Goal: Information Seeking & Learning: Learn about a topic

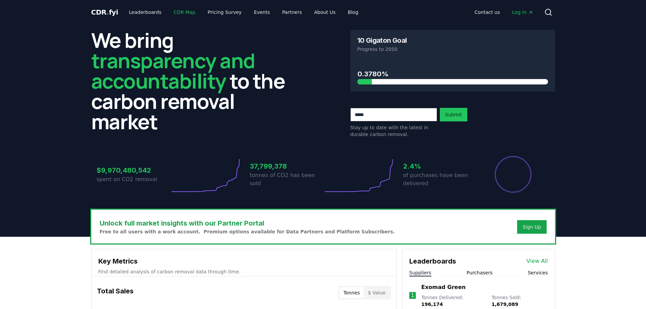
click at [187, 11] on link "CDR Map" at bounding box center [184, 12] width 33 height 12
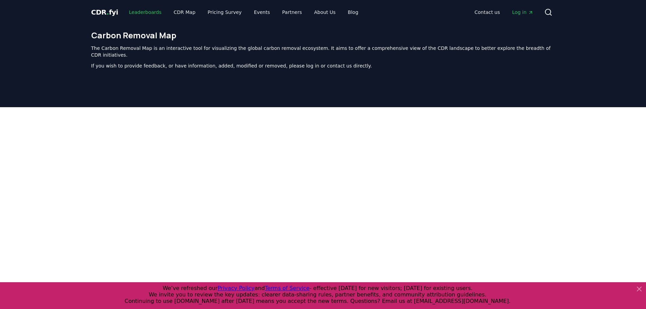
click at [152, 13] on link "Leaderboards" at bounding box center [144, 12] width 43 height 12
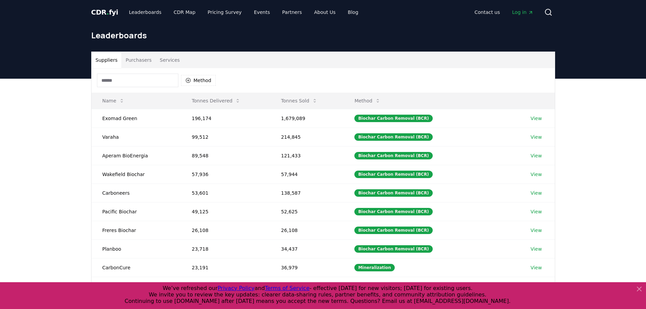
click at [140, 60] on button "Purchasers" at bounding box center [138, 60] width 34 height 16
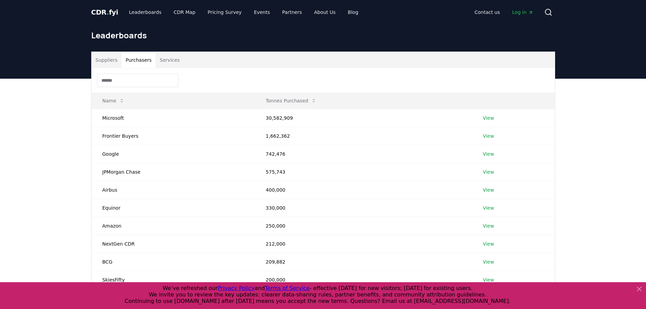
click at [158, 65] on button "Services" at bounding box center [170, 60] width 28 height 16
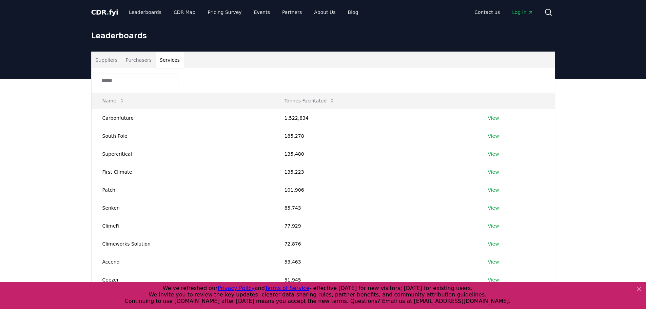
click at [166, 58] on button "Services" at bounding box center [170, 60] width 28 height 16
click at [110, 59] on button "Suppliers" at bounding box center [107, 60] width 30 height 16
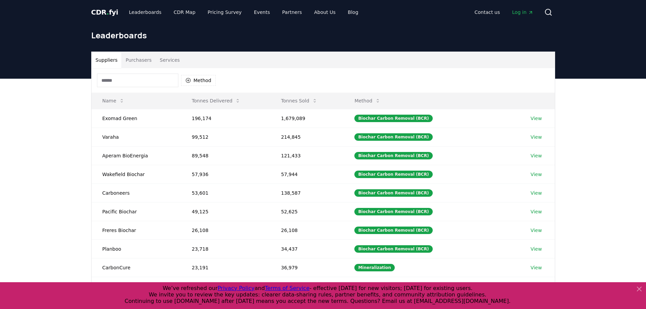
click at [132, 80] on input at bounding box center [137, 81] width 81 height 14
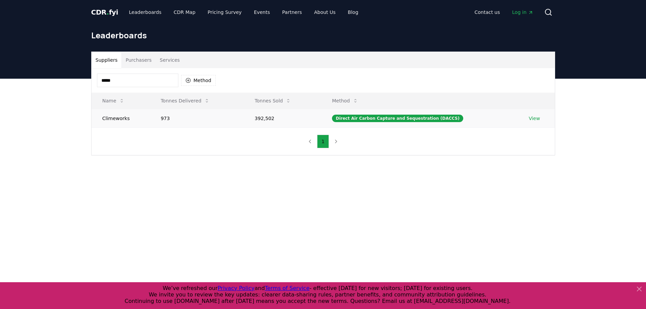
type input "*****"
click at [167, 121] on td "973" at bounding box center [197, 118] width 94 height 19
click at [167, 120] on td "973" at bounding box center [197, 118] width 94 height 19
click at [192, 124] on td "973" at bounding box center [197, 118] width 94 height 19
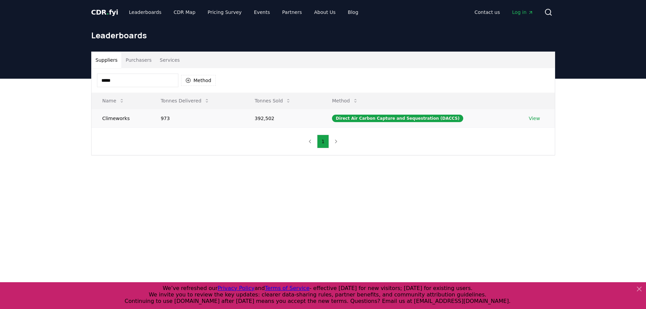
click at [529, 118] on link "View" at bounding box center [534, 118] width 11 height 7
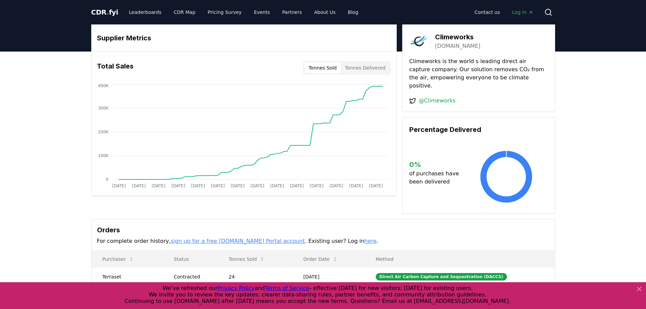
click at [365, 73] on button "Tonnes Delivered" at bounding box center [365, 67] width 49 height 11
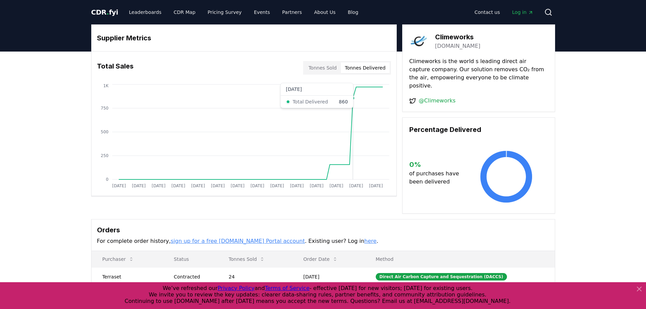
click at [352, 139] on icon "[DATE] [DATE] [DATE] [DATE] [DATE] [DATE] [DATE] [DATE] [DATE] [DATE] [DATE] [D…" at bounding box center [241, 137] width 299 height 108
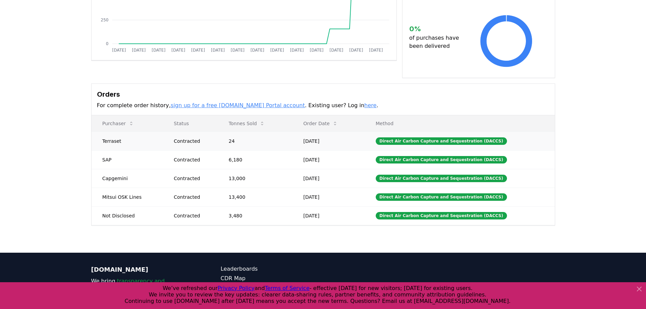
scroll to position [34, 0]
